Goal: Task Accomplishment & Management: Manage account settings

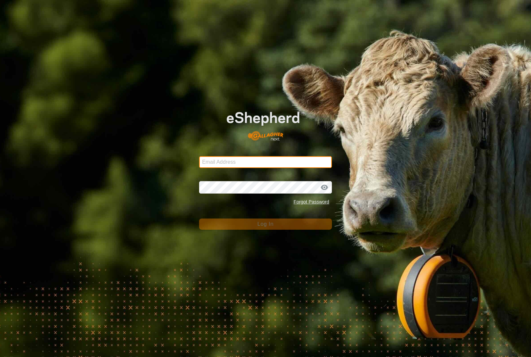
click at [263, 161] on input "Email Address" at bounding box center [265, 162] width 133 height 12
type input "[PERSON_NAME][EMAIL_ADDRESS][DOMAIN_NAME]"
click at [265, 224] on button "Log In" at bounding box center [265, 223] width 133 height 11
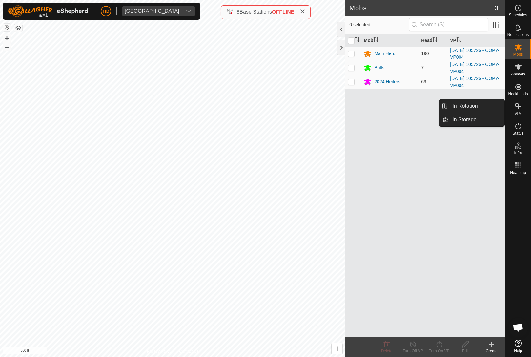
click at [483, 119] on link "In Storage" at bounding box center [476, 119] width 56 height 13
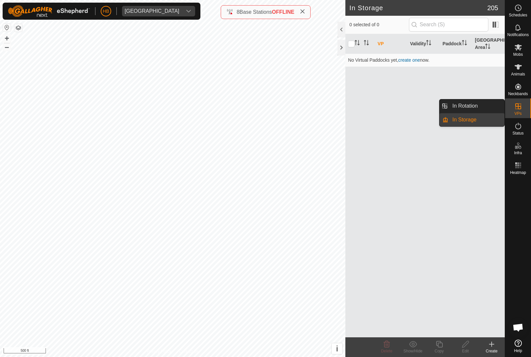
click at [489, 108] on link "In Rotation" at bounding box center [476, 105] width 56 height 13
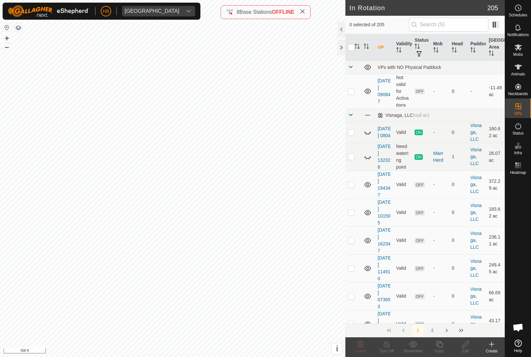
click at [443, 45] on th "Mob" at bounding box center [439, 47] width 19 height 27
click at [438, 51] on icon "Activate to sort" at bounding box center [435, 49] width 5 height 5
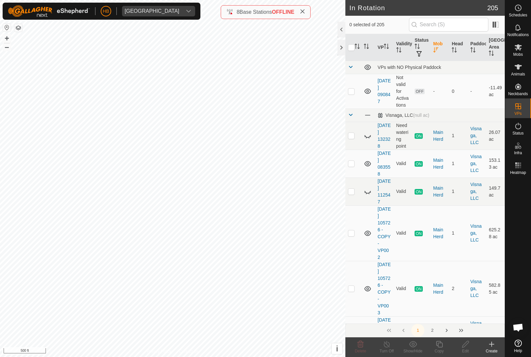
click at [460, 45] on th "Head" at bounding box center [458, 47] width 19 height 27
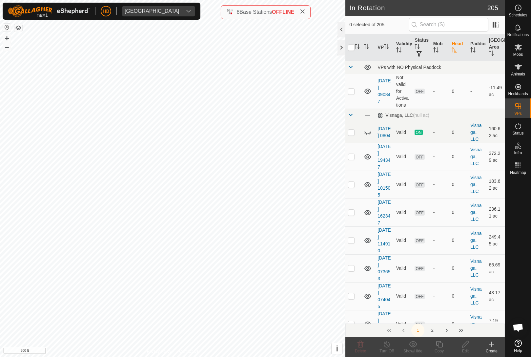
click at [457, 45] on th "Head" at bounding box center [458, 47] width 19 height 27
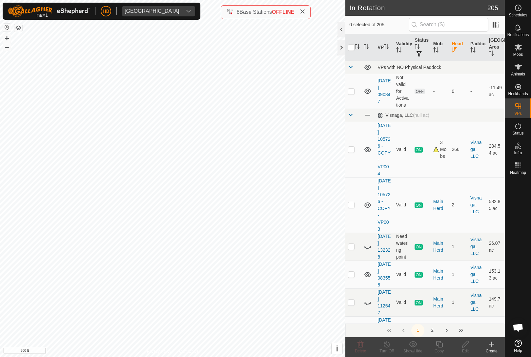
click at [350, 150] on p-checkbox at bounding box center [351, 148] width 7 height 5
checkbox input "true"
click at [444, 348] on div "Copy" at bounding box center [439, 351] width 26 height 6
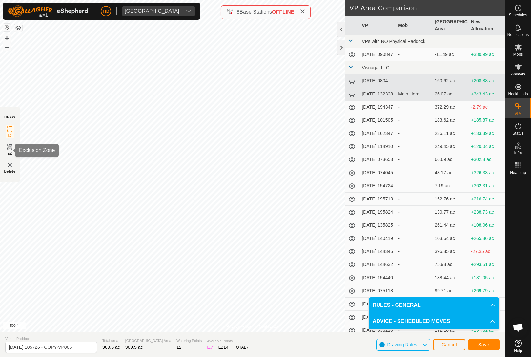
click at [9, 146] on icon at bounding box center [10, 147] width 4 height 4
click at [492, 344] on button "Save" at bounding box center [483, 344] width 31 height 11
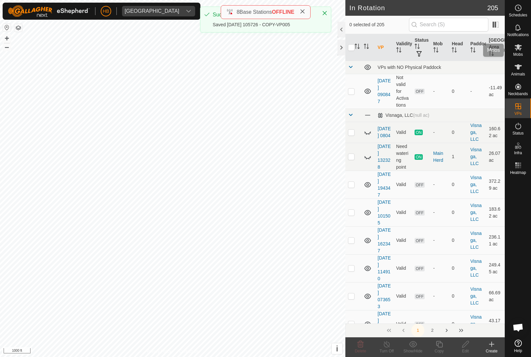
click at [521, 49] on icon at bounding box center [517, 47] width 7 height 6
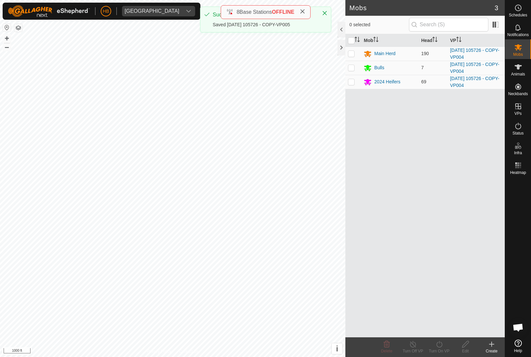
click at [350, 60] on td at bounding box center [353, 54] width 16 height 14
checkbox input "true"
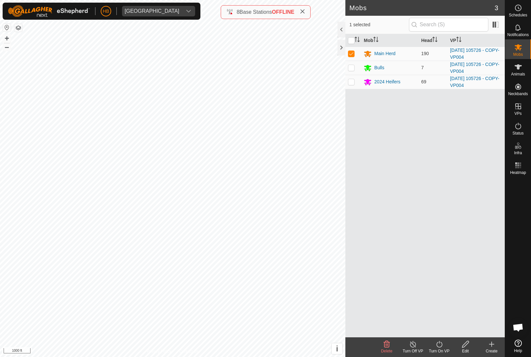
click at [352, 69] on p-checkbox at bounding box center [351, 67] width 7 height 5
checkbox input "true"
click at [354, 89] on td at bounding box center [353, 82] width 16 height 14
checkbox input "true"
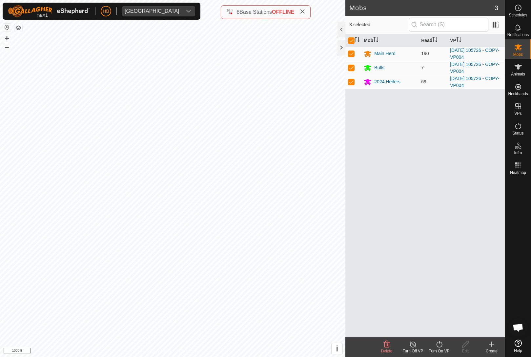
click at [442, 343] on icon at bounding box center [439, 344] width 8 height 8
click at [456, 326] on link "Now" at bounding box center [458, 329] width 65 height 13
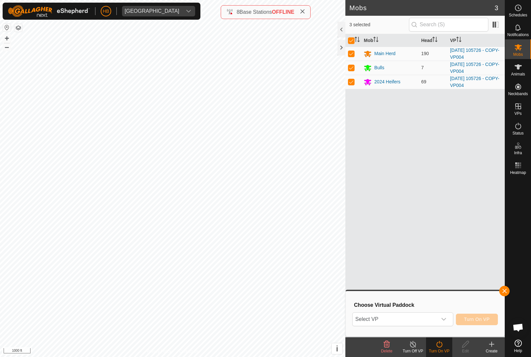
click at [428, 315] on span "Select VP" at bounding box center [394, 318] width 84 height 13
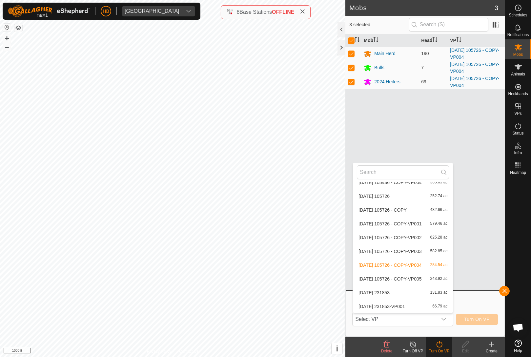
scroll to position [2801, 0]
click at [443, 280] on span "243.92 ac" at bounding box center [438, 278] width 17 height 5
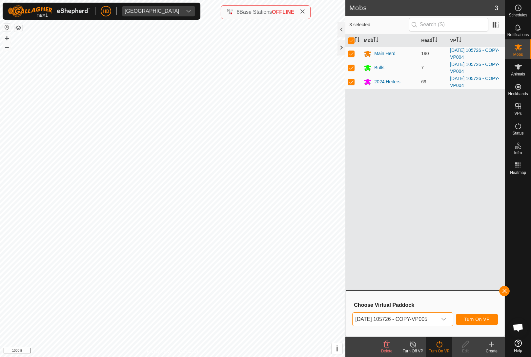
click at [481, 320] on span "Turn On VP" at bounding box center [477, 318] width 26 height 5
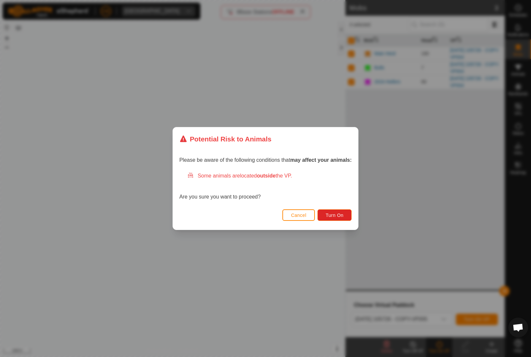
click at [346, 220] on button "Turn On" at bounding box center [334, 214] width 34 height 11
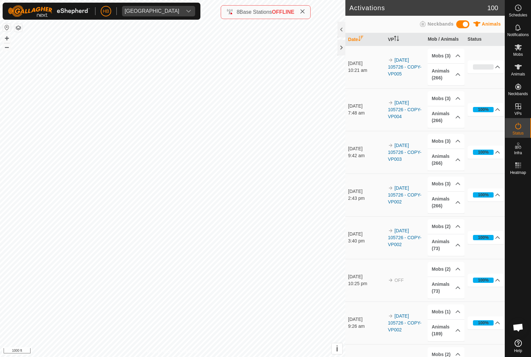
click at [305, 11] on icon at bounding box center [302, 11] width 5 height 5
click at [519, 325] on span "Open chat" at bounding box center [517, 327] width 11 height 9
click at [518, 328] on span "Open chat" at bounding box center [517, 327] width 11 height 9
click at [516, 78] on div "Animals" at bounding box center [518, 69] width 26 height 20
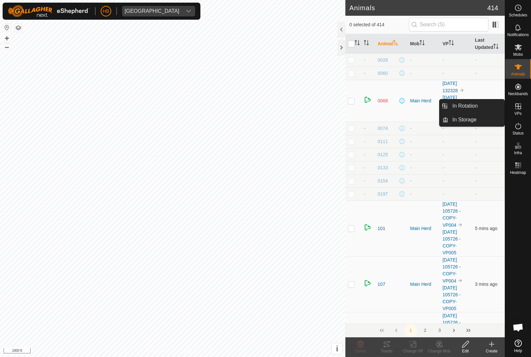
click at [515, 111] on es-virtualpaddocks-svg-icon at bounding box center [518, 106] width 12 height 10
click at [468, 108] on span "In Rotation" at bounding box center [464, 106] width 25 height 8
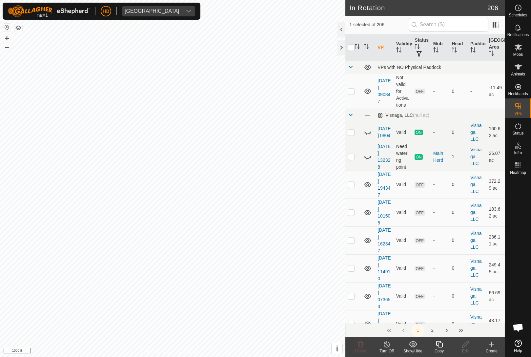
click at [352, 46] on input "checkbox" at bounding box center [351, 47] width 7 height 7
checkbox input "true"
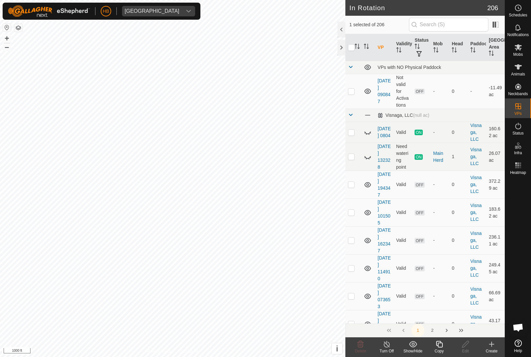
checkbox input "true"
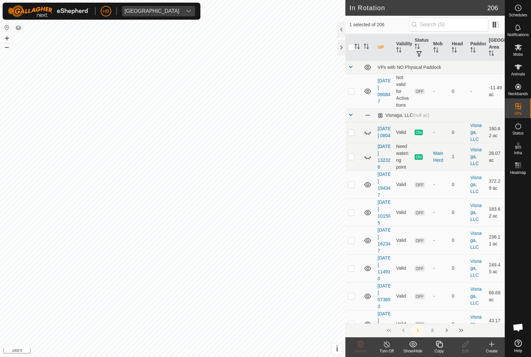
checkbox input "true"
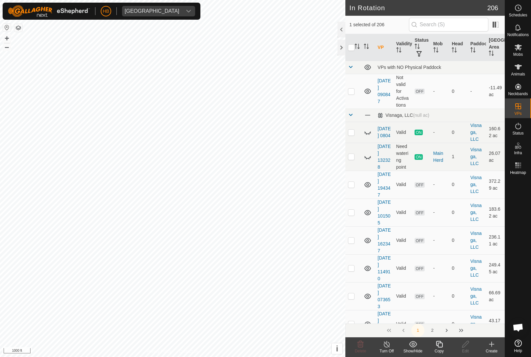
checkbox input "true"
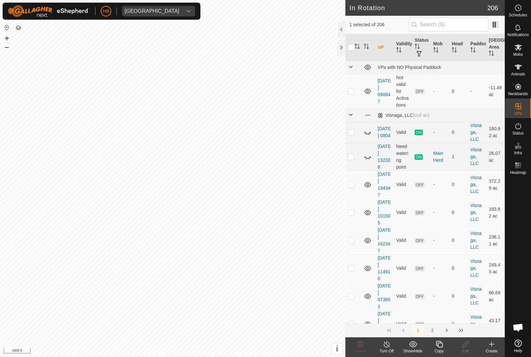
checkbox input "true"
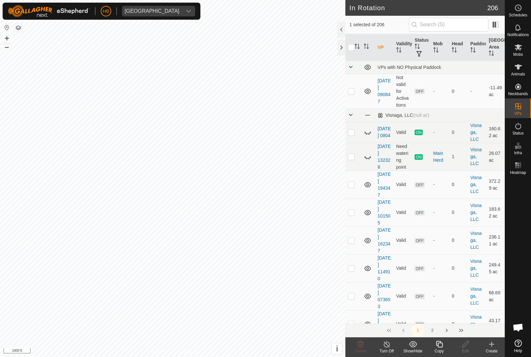
checkbox input "true"
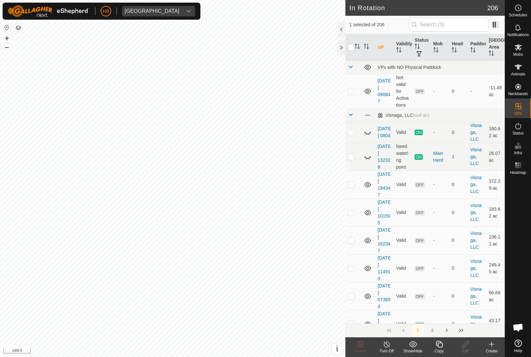
checkbox input "true"
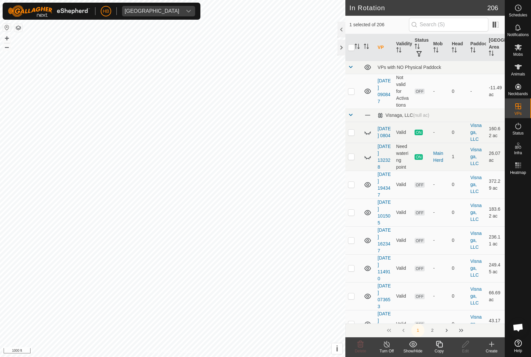
checkbox input "true"
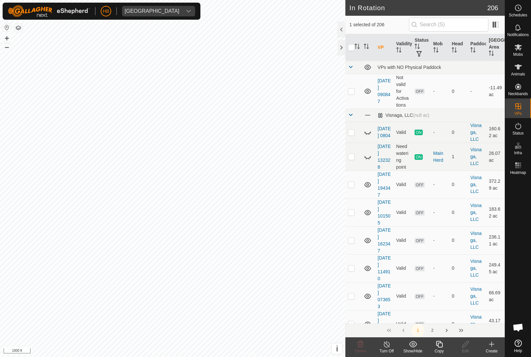
checkbox input "true"
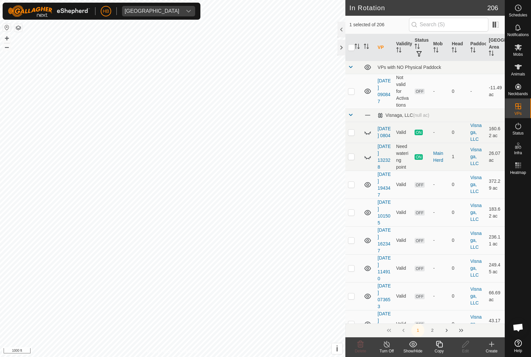
checkbox input "true"
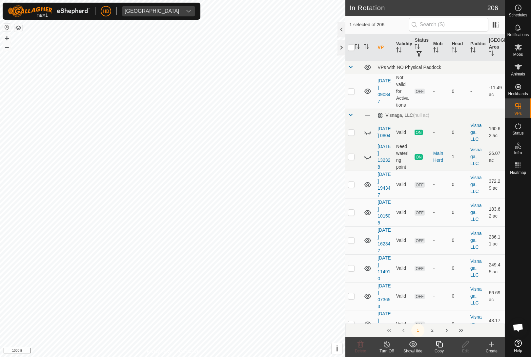
checkbox input "true"
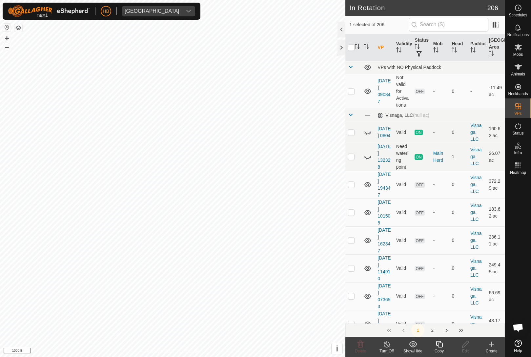
checkbox input "true"
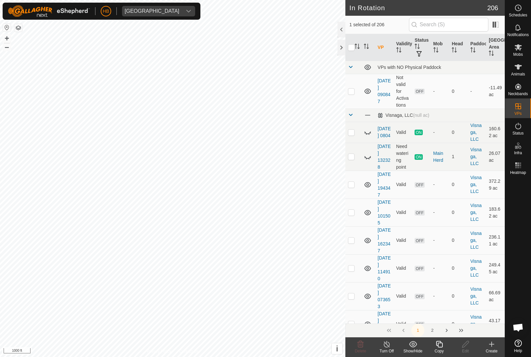
checkbox input "true"
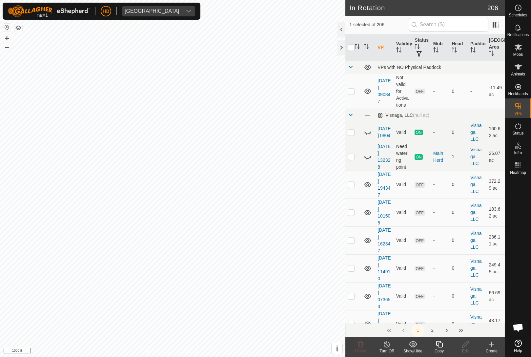
checkbox input "true"
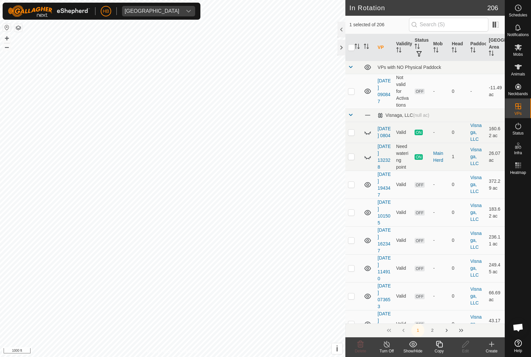
checkbox input "true"
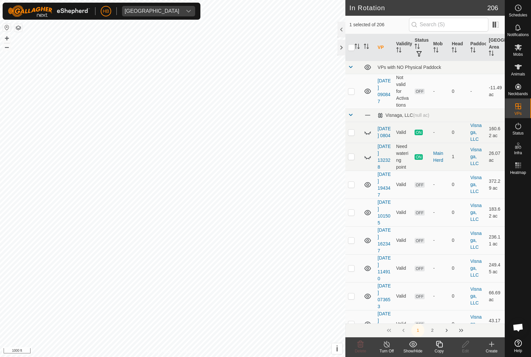
checkbox input "true"
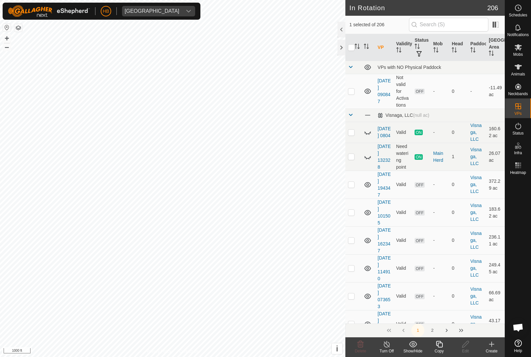
checkbox input "true"
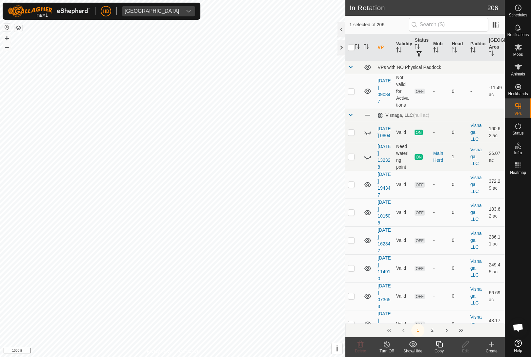
checkbox input "true"
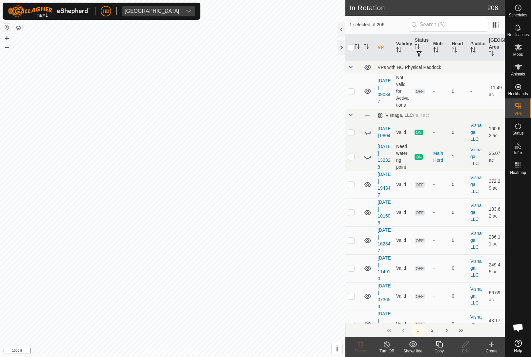
checkbox input "true"
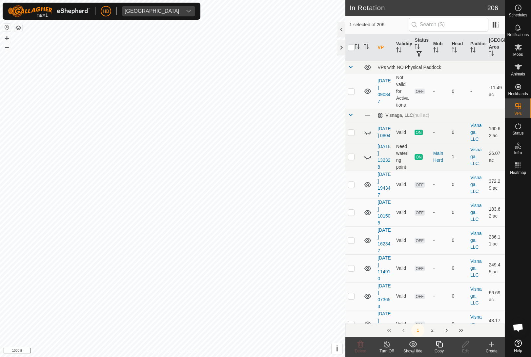
checkbox input "true"
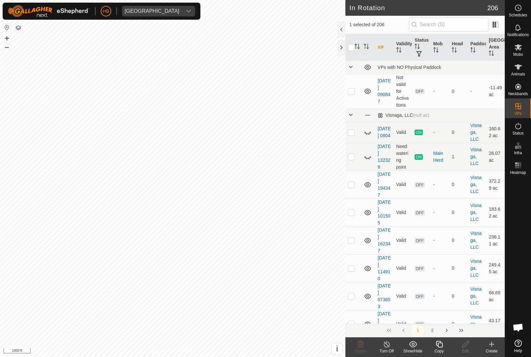
checkbox input "true"
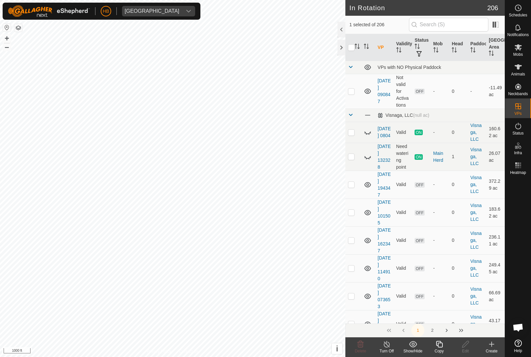
checkbox input "true"
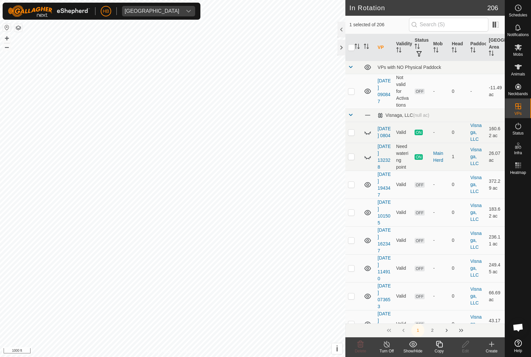
checkbox input "true"
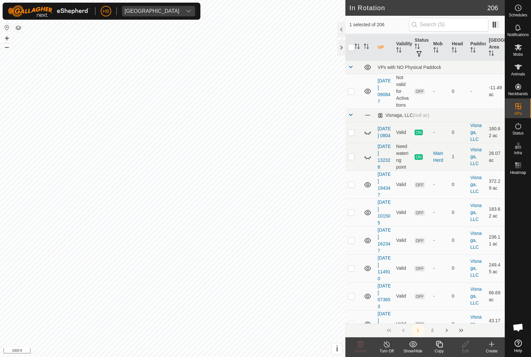
checkbox input "true"
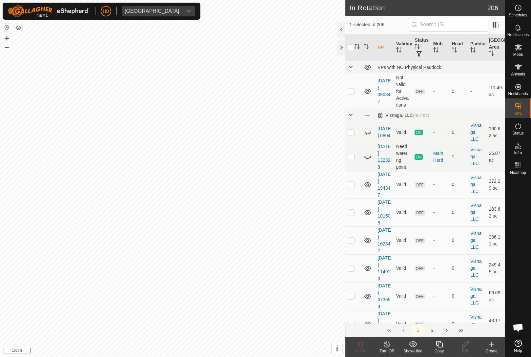
checkbox input "true"
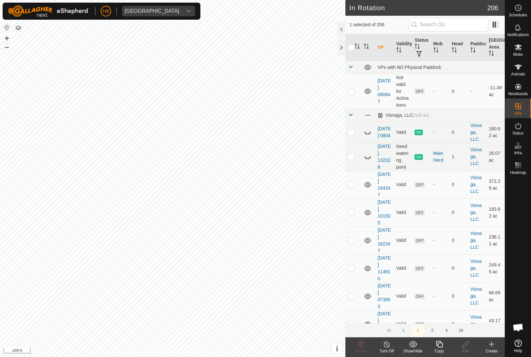
checkbox input "true"
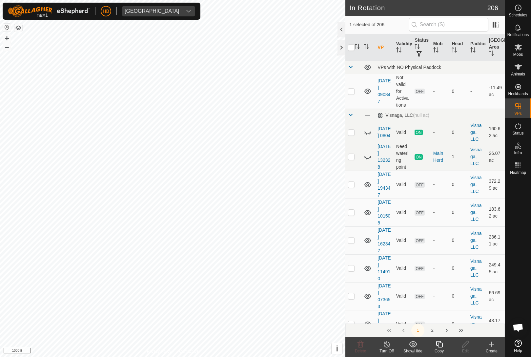
checkbox input "true"
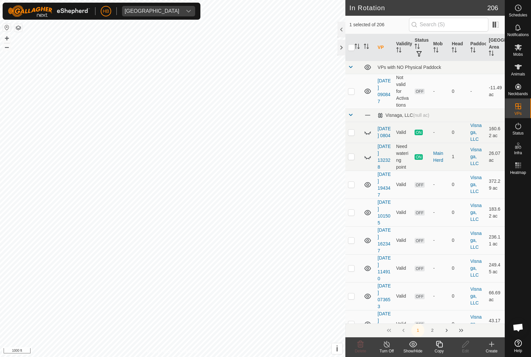
checkbox input "true"
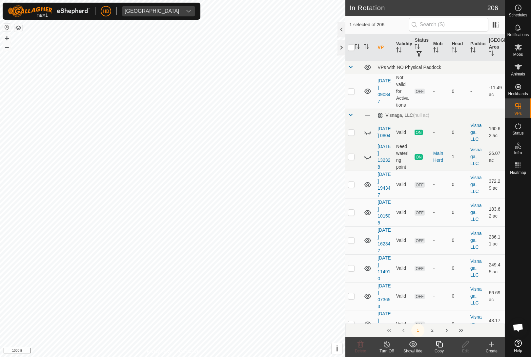
checkbox input "true"
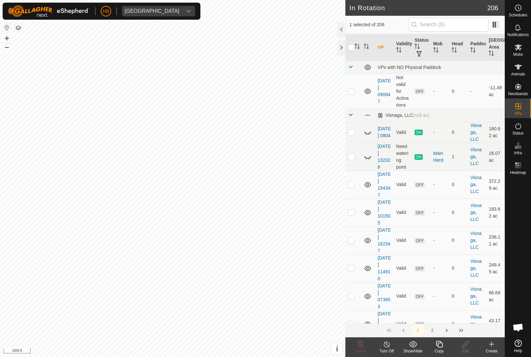
checkbox input "true"
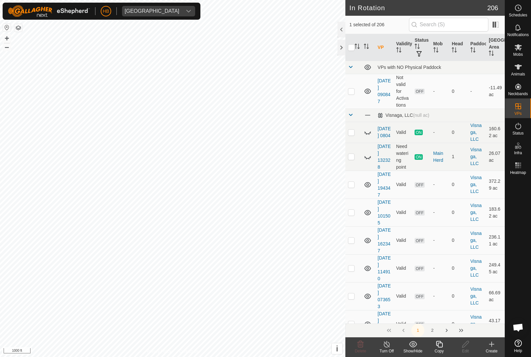
checkbox input "true"
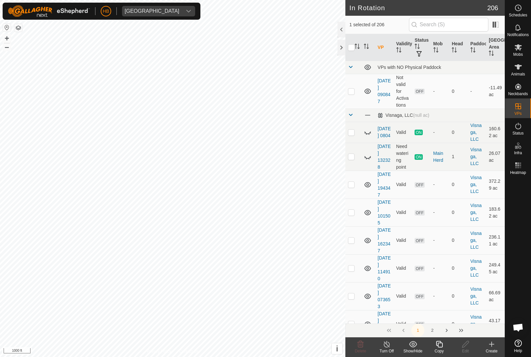
checkbox input "true"
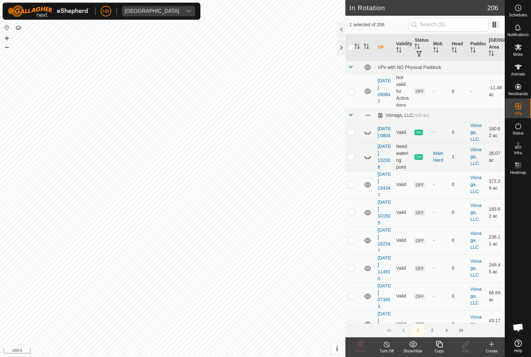
checkbox input "true"
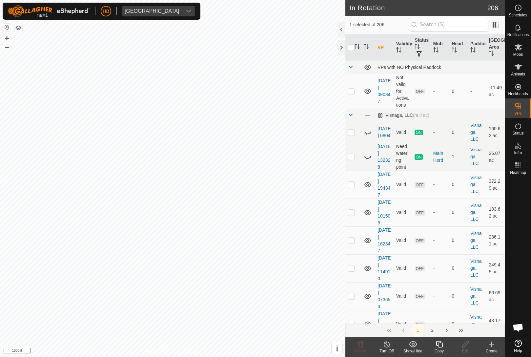
checkbox input "true"
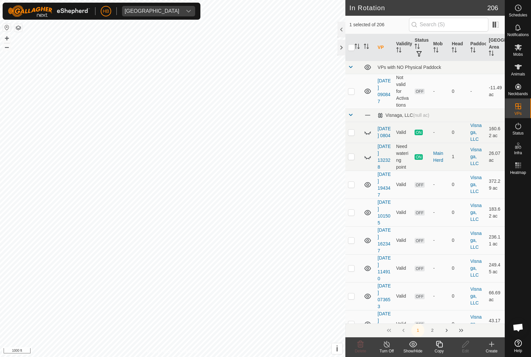
checkbox input "true"
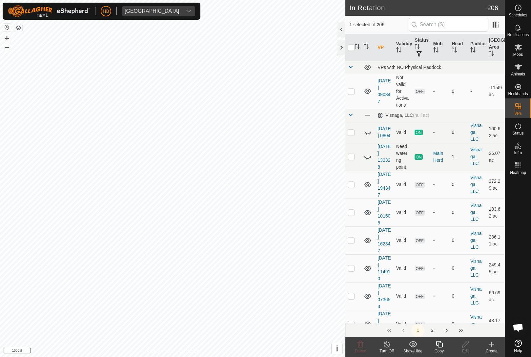
checkbox input "true"
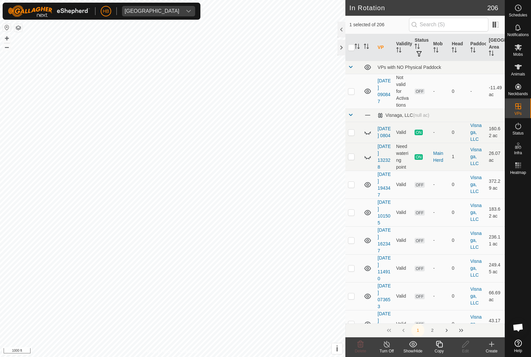
checkbox input "true"
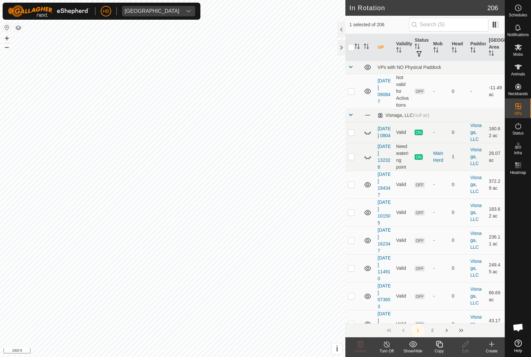
checkbox input "true"
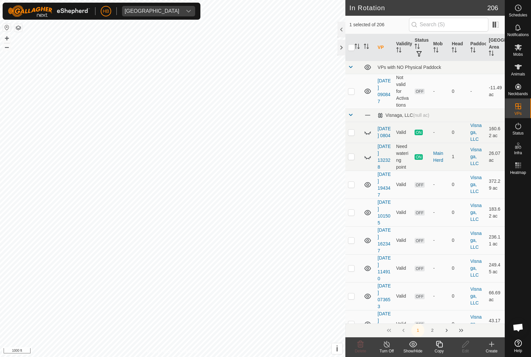
checkbox input "true"
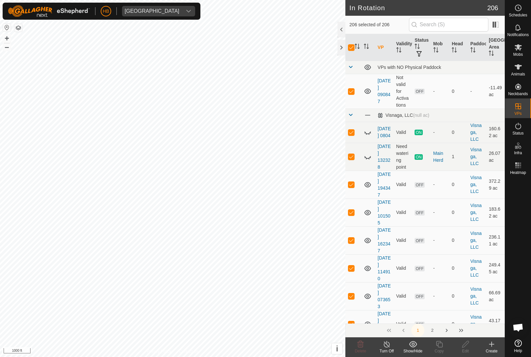
click at [350, 48] on input "checkbox" at bounding box center [351, 47] width 7 height 7
click at [455, 48] on icon "Activate to sort" at bounding box center [455, 49] width 1 height 5
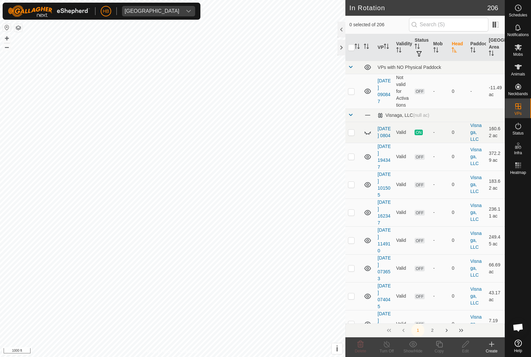
click at [453, 51] on icon "Activate to sort" at bounding box center [454, 49] width 5 height 5
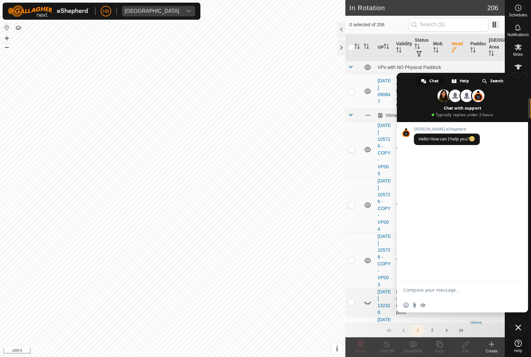
click at [486, 60] on th "[GEOGRAPHIC_DATA] Area" at bounding box center [495, 47] width 19 height 27
click at [476, 63] on td "VPs with NO Physical Paddock" at bounding box center [440, 67] width 130 height 13
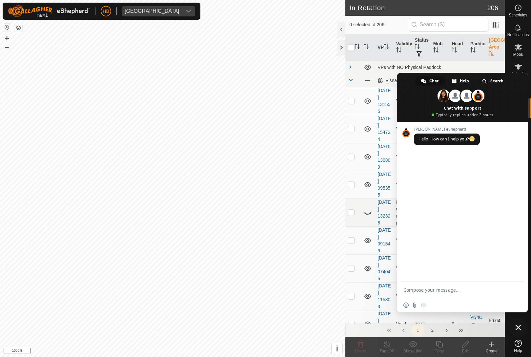
click at [521, 329] on span "Close chat" at bounding box center [518, 327] width 20 height 20
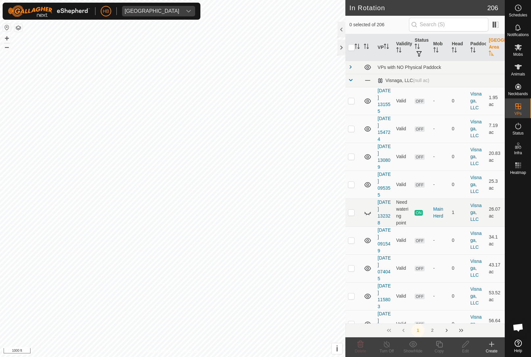
click at [459, 50] on th "Head" at bounding box center [458, 47] width 19 height 27
click at [455, 48] on icon "Activate to sort" at bounding box center [453, 49] width 5 height 5
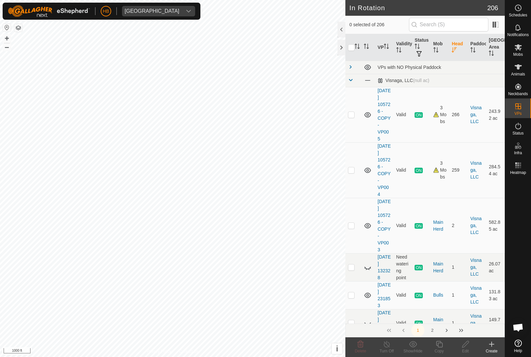
click at [349, 117] on p-checkbox at bounding box center [351, 114] width 7 height 5
click at [357, 45] on icon "Activate to sort" at bounding box center [356, 46] width 5 height 5
click at [355, 50] on p-sorticon "Activate to sort" at bounding box center [356, 47] width 5 height 5
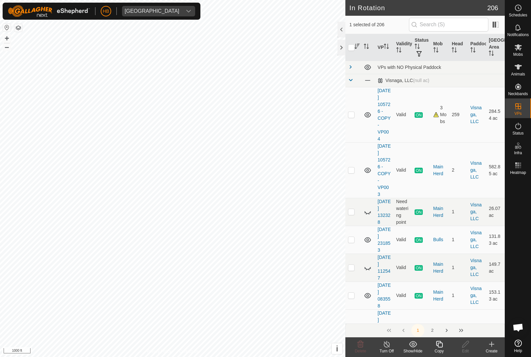
click at [455, 48] on icon "Activate to sort" at bounding box center [453, 49] width 5 height 5
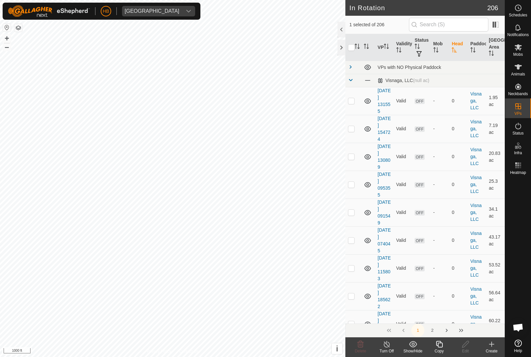
click at [453, 49] on icon "Activate to sort" at bounding box center [453, 49] width 5 height 5
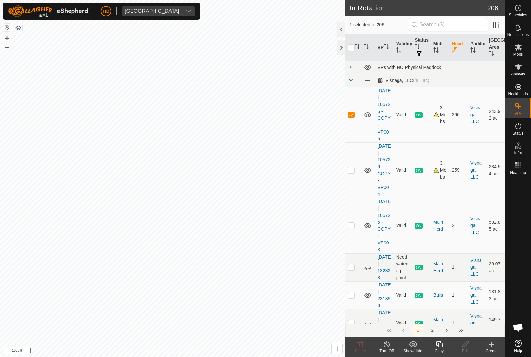
click at [351, 49] on input "checkbox" at bounding box center [351, 47] width 7 height 7
click at [354, 117] on p-checkbox at bounding box center [351, 114] width 7 height 5
click at [420, 344] on show-hide-svg-icon at bounding box center [412, 344] width 26 height 8
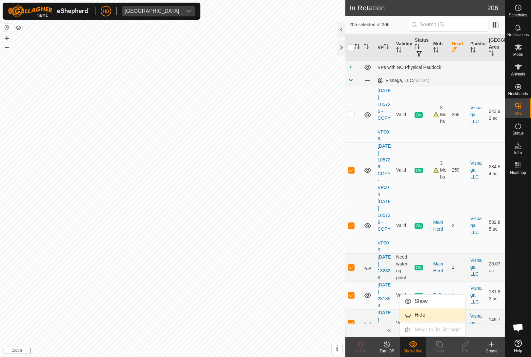
click at [442, 315] on link "Hide" at bounding box center [432, 314] width 65 height 13
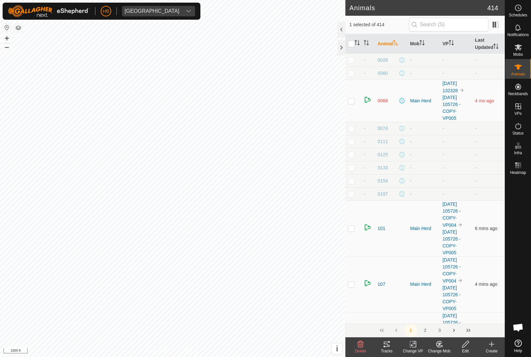
click at [353, 44] on input "checkbox" at bounding box center [351, 44] width 7 height 7
click at [358, 44] on icon "Activate to sort" at bounding box center [356, 42] width 5 height 5
click at [350, 42] on input "checkbox" at bounding box center [351, 44] width 7 height 7
